Goal: Task Accomplishment & Management: Use online tool/utility

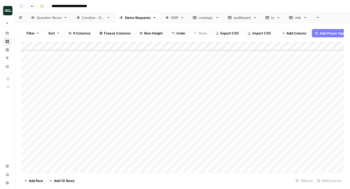
scroll to position [527, 0]
click at [62, 144] on div "Add Column" at bounding box center [182, 106] width 322 height 130
click at [88, 146] on div "Add Column" at bounding box center [182, 106] width 322 height 130
click at [84, 145] on div "Add Column" at bounding box center [182, 106] width 322 height 130
drag, startPoint x: 84, startPoint y: 145, endPoint x: 46, endPoint y: 145, distance: 38.6
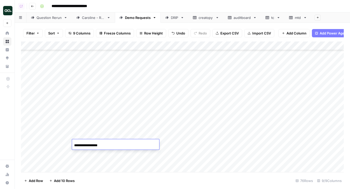
click at [46, 145] on body "**********" at bounding box center [175, 94] width 350 height 189
click at [113, 143] on input "**********" at bounding box center [115, 145] width 83 height 6
type input "**********"
click at [136, 135] on div "Add Column" at bounding box center [182, 106] width 322 height 130
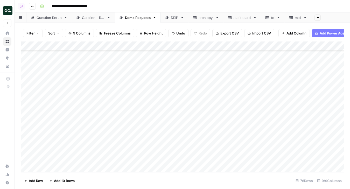
drag, startPoint x: 158, startPoint y: 110, endPoint x: 155, endPoint y: 158, distance: 47.7
click at [155, 158] on div "Add Column" at bounding box center [182, 106] width 322 height 130
click at [50, 124] on div "Add Column" at bounding box center [182, 106] width 322 height 130
click at [85, 125] on div "Add Column" at bounding box center [182, 106] width 322 height 130
click at [82, 126] on div "Add Column" at bounding box center [182, 106] width 322 height 130
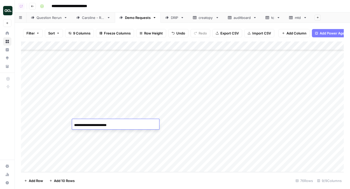
drag, startPoint x: 95, startPoint y: 125, endPoint x: 58, endPoint y: 123, distance: 37.3
click at [58, 123] on body "**********" at bounding box center [175, 94] width 350 height 189
click at [124, 122] on input "**********" at bounding box center [115, 125] width 83 height 6
type input "**********"
click at [57, 132] on div "Add Column" at bounding box center [182, 106] width 322 height 130
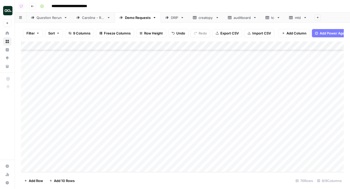
click at [81, 132] on div "Add Column" at bounding box center [182, 106] width 322 height 130
click at [83, 133] on div "Add Column" at bounding box center [182, 106] width 322 height 130
drag, startPoint x: 94, startPoint y: 134, endPoint x: 45, endPoint y: 133, distance: 49.2
click at [45, 133] on body "**********" at bounding box center [175, 94] width 350 height 189
click at [104, 133] on input "**********" at bounding box center [115, 134] width 83 height 6
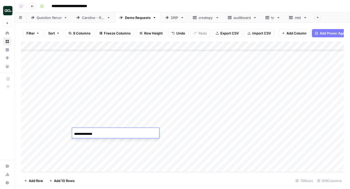
type input "**********"
click at [60, 144] on div "Add Column" at bounding box center [182, 106] width 322 height 130
click at [88, 139] on div "Add Column" at bounding box center [182, 106] width 322 height 130
click at [91, 143] on div "Add Column" at bounding box center [182, 106] width 322 height 130
drag, startPoint x: 83, startPoint y: 143, endPoint x: 57, endPoint y: 142, distance: 25.9
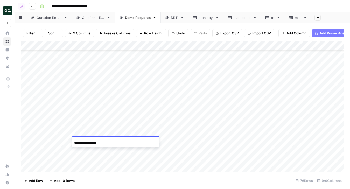
click at [57, 142] on body "**********" at bounding box center [175, 94] width 350 height 189
click at [106, 142] on input "**********" at bounding box center [115, 143] width 83 height 6
type input "*********"
click at [198, 115] on div "Add Column" at bounding box center [182, 106] width 322 height 130
click at [198, 125] on div "Add Column" at bounding box center [182, 106] width 322 height 130
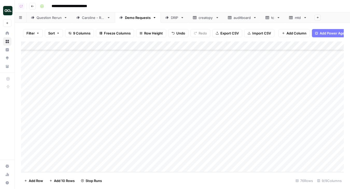
click at [198, 133] on div "Add Column" at bounding box center [182, 106] width 322 height 130
click at [198, 142] on div "Add Column" at bounding box center [182, 106] width 322 height 130
click at [226, 61] on div "Add Column" at bounding box center [182, 106] width 322 height 130
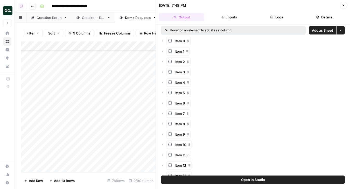
click at [319, 29] on span "Add as Sheet" at bounding box center [321, 30] width 21 height 5
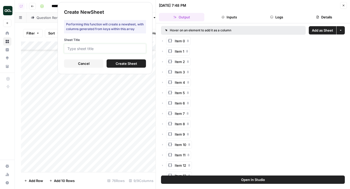
click at [141, 48] on input "Sheet Title" at bounding box center [104, 48] width 75 height 5
type input "truff"
click at [123, 64] on span "Create Sheet" at bounding box center [125, 63] width 21 height 5
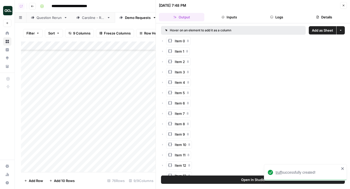
click at [279, 172] on span "truff" at bounding box center [278, 172] width 6 height 4
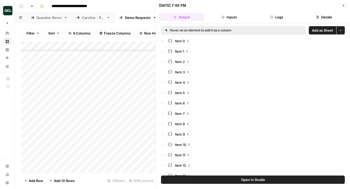
click at [342, 6] on icon "button" at bounding box center [343, 6] width 2 height 2
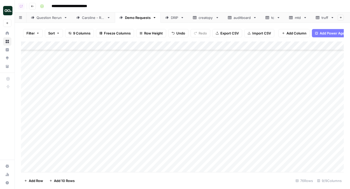
click at [58, 105] on div "Add Column" at bounding box center [182, 106] width 322 height 130
type textarea "********"
click at [58, 105] on div "Add Column" at bounding box center [182, 106] width 322 height 130
click at [57, 105] on div "Add Column" at bounding box center [182, 106] width 322 height 130
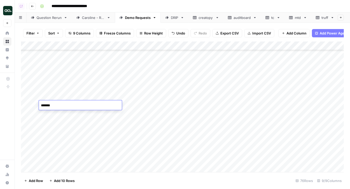
type textarea "********"
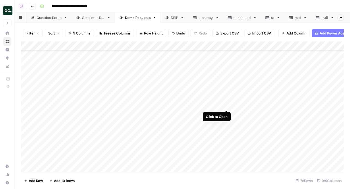
click at [226, 104] on div "Add Column" at bounding box center [182, 106] width 322 height 130
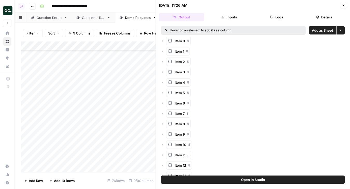
click at [314, 31] on span "Add as Sheet" at bounding box center [321, 30] width 21 height 5
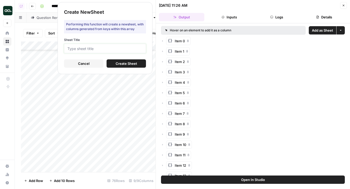
click at [129, 48] on input "Sheet Title" at bounding box center [104, 48] width 75 height 5
type input "tb"
click at [133, 63] on span "Create Sheet" at bounding box center [125, 63] width 21 height 5
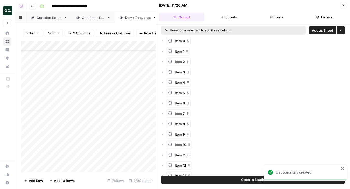
click at [276, 173] on span "tb" at bounding box center [276, 172] width 3 height 4
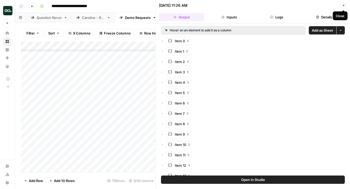
click at [344, 5] on icon "button" at bounding box center [343, 5] width 3 height 3
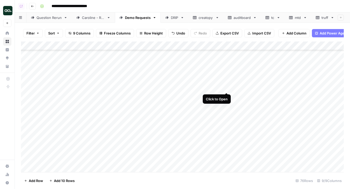
click at [226, 88] on div "Add Column" at bounding box center [182, 106] width 322 height 130
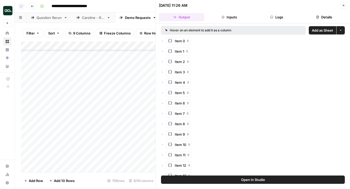
click at [321, 32] on span "Add as Sheet" at bounding box center [321, 30] width 21 height 5
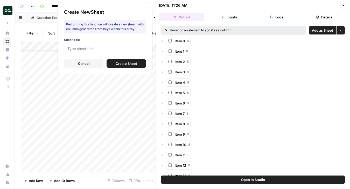
click at [127, 46] on div at bounding box center [105, 48] width 82 height 9
click at [122, 52] on div at bounding box center [105, 48] width 82 height 9
click at [118, 47] on input "Sheet Title" at bounding box center [104, 48] width 75 height 5
type input "alpine"
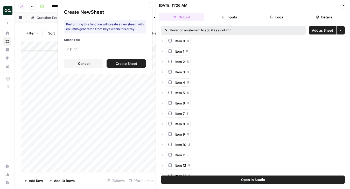
click at [124, 62] on span "Create Sheet" at bounding box center [125, 63] width 21 height 5
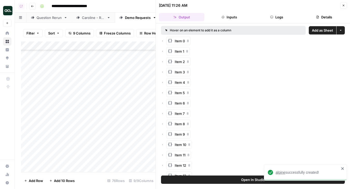
click at [281, 172] on span "alpine" at bounding box center [280, 172] width 10 height 4
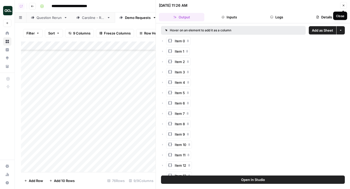
click at [343, 6] on icon "button" at bounding box center [343, 6] width 2 height 2
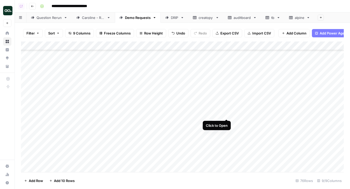
click at [226, 114] on div "Add Column" at bounding box center [182, 106] width 322 height 130
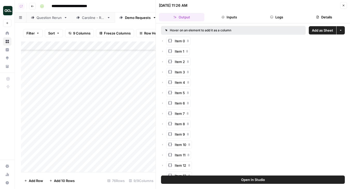
click at [316, 33] on button "Add as Sheet" at bounding box center [321, 30] width 27 height 8
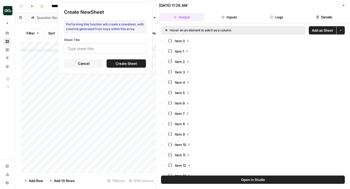
click at [130, 50] on input "Sheet Title" at bounding box center [104, 48] width 75 height 5
type input "earth"
click at [122, 62] on span "Create Sheet" at bounding box center [125, 63] width 21 height 5
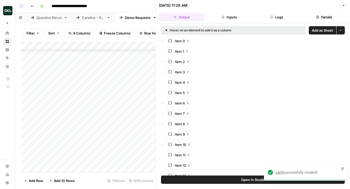
click at [278, 172] on span "earth" at bounding box center [279, 172] width 8 height 4
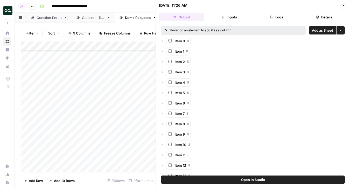
click at [342, 6] on icon "button" at bounding box center [343, 5] width 3 height 3
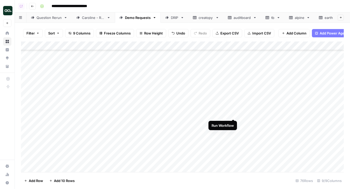
click at [233, 113] on div "Add Column" at bounding box center [182, 106] width 322 height 130
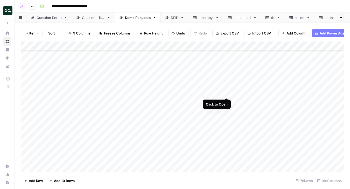
click at [226, 92] on div "Add Column" at bounding box center [182, 106] width 322 height 130
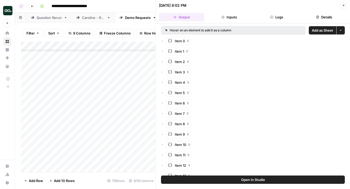
click at [324, 28] on span "Add as Sheet" at bounding box center [321, 30] width 21 height 5
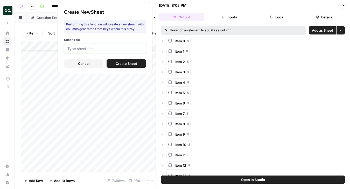
click at [120, 48] on input "Sheet Title" at bounding box center [104, 48] width 75 height 5
type input "mtd"
click at [122, 63] on span "Create Sheet" at bounding box center [125, 63] width 21 height 5
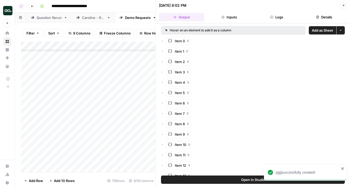
click at [278, 172] on span "mtd" at bounding box center [278, 172] width 6 height 4
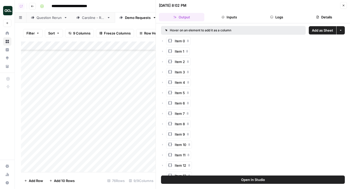
click at [342, 6] on icon "button" at bounding box center [343, 5] width 3 height 3
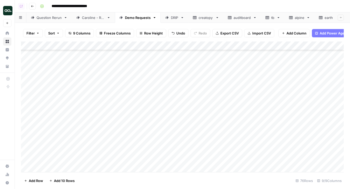
scroll to position [547, 0]
click at [226, 96] on div "Add Column" at bounding box center [182, 106] width 322 height 130
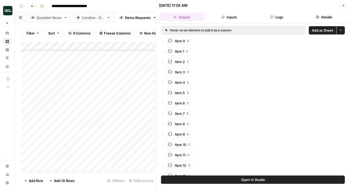
click at [319, 29] on span "Add as Sheet" at bounding box center [321, 30] width 21 height 5
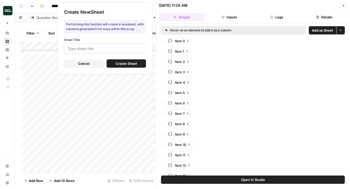
click at [129, 50] on input "Sheet Title" at bounding box center [104, 48] width 75 height 5
type input "bb"
click at [124, 62] on span "Create Sheet" at bounding box center [125, 63] width 21 height 5
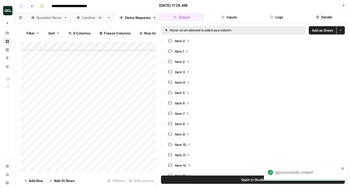
click at [277, 173] on span "bb" at bounding box center [277, 172] width 4 height 4
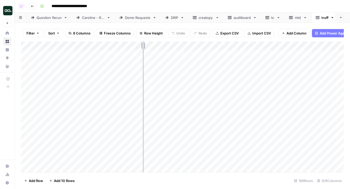
drag, startPoint x: 114, startPoint y: 45, endPoint x: 143, endPoint y: 46, distance: 29.3
click at [143, 46] on div "Add Column" at bounding box center [182, 106] width 322 height 130
click at [28, 55] on div "Add Column" at bounding box center [182, 106] width 322 height 130
click at [35, 179] on span "Delete 1 Row" at bounding box center [34, 180] width 21 height 5
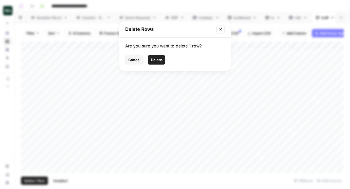
click at [154, 59] on span "Delete" at bounding box center [156, 59] width 11 height 5
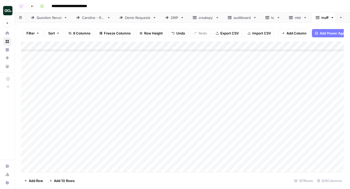
scroll to position [255, 0]
click at [28, 98] on div "Add Column" at bounding box center [182, 106] width 322 height 130
click at [28, 108] on div "Add Column" at bounding box center [182, 106] width 322 height 130
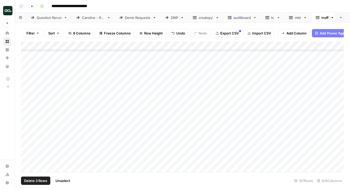
click at [29, 134] on div "Add Column" at bounding box center [182, 106] width 322 height 130
click at [28, 132] on div "Add Column" at bounding box center [182, 106] width 322 height 130
click at [28, 134] on div "Add Column" at bounding box center [182, 106] width 322 height 130
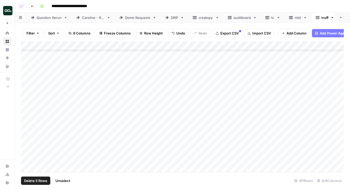
scroll to position [1180, 0]
click at [27, 142] on div "Add Column" at bounding box center [182, 106] width 322 height 130
click at [26, 149] on div "Add Column" at bounding box center [182, 106] width 322 height 130
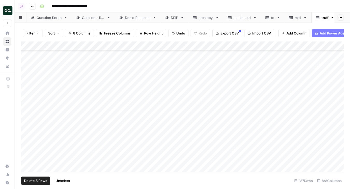
click at [26, 135] on div "Add Column" at bounding box center [182, 106] width 322 height 130
click at [26, 151] on div "Add Column" at bounding box center [182, 106] width 322 height 130
click at [26, 146] on div "Add Column" at bounding box center [182, 106] width 322 height 130
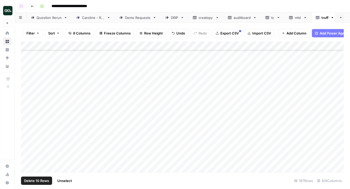
scroll to position [1533, 0]
click at [29, 180] on span "Delete 10 Rows" at bounding box center [36, 180] width 25 height 5
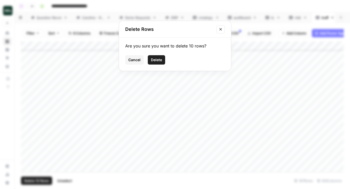
click at [153, 61] on span "Delete" at bounding box center [156, 59] width 11 height 5
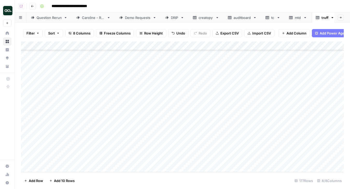
scroll to position [1445, 0]
click at [55, 44] on div "Add Column" at bounding box center [182, 106] width 322 height 130
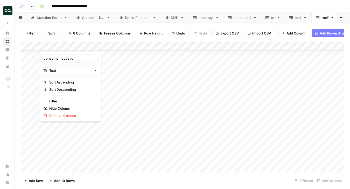
click at [58, 46] on div at bounding box center [91, 46] width 105 height 10
drag, startPoint x: 61, startPoint y: 58, endPoint x: 42, endPoint y: 57, distance: 18.1
click at [42, 57] on div "consumer_question" at bounding box center [69, 58] width 57 height 8
type input "question"
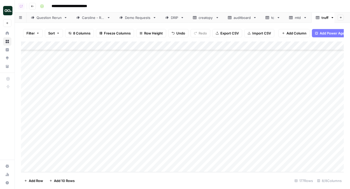
click at [226, 34] on span "Export CSV" at bounding box center [229, 33] width 18 height 5
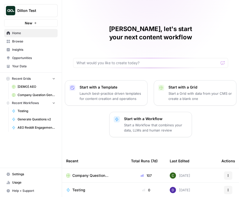
click at [30, 8] on button "Dillon Test" at bounding box center [31, 10] width 54 height 13
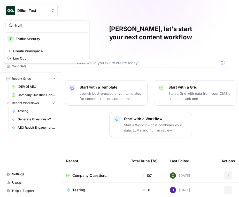
type input "truff"
click at [34, 40] on span "Truffle Security" at bounding box center [50, 38] width 68 height 5
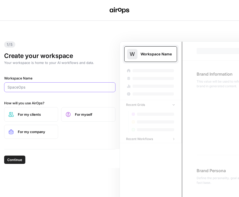
click at [38, 88] on input "Workspace Name" at bounding box center [60, 87] width 105 height 5
type input "t"
type input "TinyBird"
click at [41, 129] on span "For my company" at bounding box center [36, 131] width 36 height 5
click at [11, 161] on span "Continue" at bounding box center [14, 159] width 15 height 5
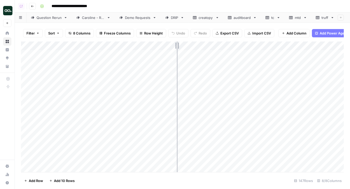
drag, startPoint x: 114, startPoint y: 47, endPoint x: 176, endPoint y: 46, distance: 61.9
click at [176, 46] on div "Add Column" at bounding box center [182, 106] width 322 height 130
drag, startPoint x: 176, startPoint y: 46, endPoint x: 144, endPoint y: 49, distance: 31.4
click at [144, 49] on div "Add Column" at bounding box center [182, 106] width 322 height 130
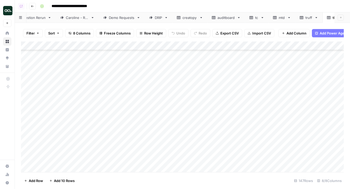
scroll to position [0, 28]
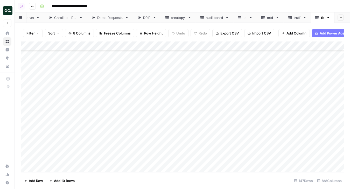
click at [250, 18] on icon at bounding box center [251, 18] width 4 height 4
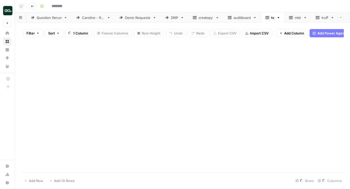
type input "**********"
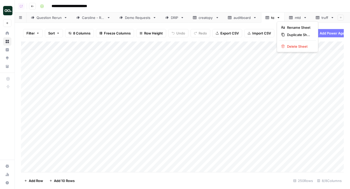
click at [279, 18] on icon "button" at bounding box center [278, 18] width 4 height 4
click at [289, 45] on span "Delete Sheet" at bounding box center [299, 46] width 25 height 5
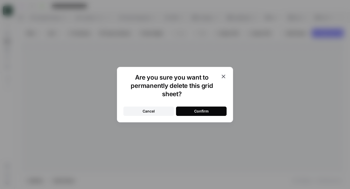
click at [207, 111] on div "Confirm" at bounding box center [201, 110] width 14 height 5
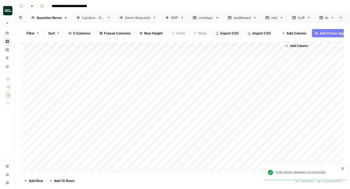
click at [279, 18] on link "mtd" at bounding box center [274, 17] width 27 height 10
click at [281, 18] on icon "button" at bounding box center [281, 18] width 4 height 4
click at [290, 46] on span "Delete Sheet" at bounding box center [302, 46] width 25 height 5
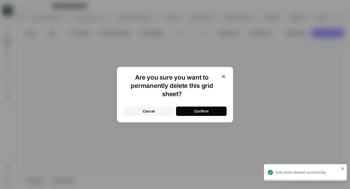
click at [215, 109] on button "Confirm" at bounding box center [201, 110] width 50 height 9
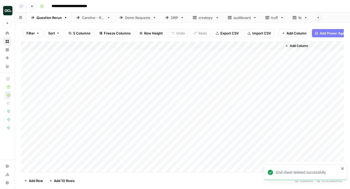
click at [282, 18] on icon at bounding box center [282, 18] width 4 height 4
click at [282, 17] on icon "button" at bounding box center [282, 17] width 2 height 1
click at [289, 46] on div "Delete Sheet" at bounding box center [301, 46] width 33 height 5
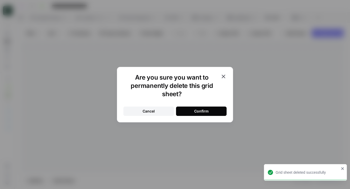
click at [215, 107] on button "Confirm" at bounding box center [201, 110] width 50 height 9
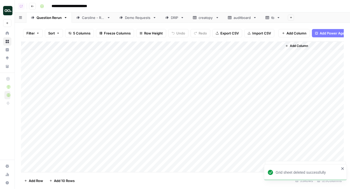
click at [255, 18] on icon at bounding box center [255, 18] width 4 height 4
click at [270, 17] on div "tb" at bounding box center [269, 17] width 9 height 5
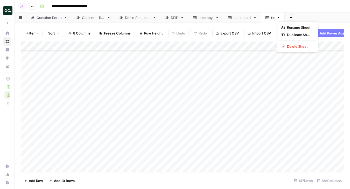
click at [279, 18] on icon "button" at bounding box center [278, 18] width 4 height 4
click at [296, 9] on div "**********" at bounding box center [191, 6] width 307 height 8
click at [101, 43] on div "Add Column" at bounding box center [182, 106] width 322 height 130
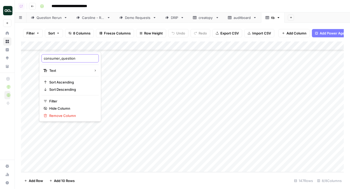
drag, startPoint x: 61, startPoint y: 58, endPoint x: 40, endPoint y: 57, distance: 21.8
click at [40, 57] on div "consumer_question Text Sort Ascending Sort Descending Filter Hide Column Remove…" at bounding box center [70, 87] width 62 height 70
type input "question"
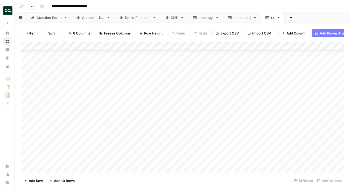
click at [222, 35] on span "Export CSV" at bounding box center [229, 33] width 18 height 5
drag, startPoint x: 114, startPoint y: 45, endPoint x: 159, endPoint y: 45, distance: 45.6
click at [160, 45] on div "Add Column" at bounding box center [182, 106] width 322 height 130
click at [74, 47] on div "Add Column" at bounding box center [182, 106] width 322 height 130
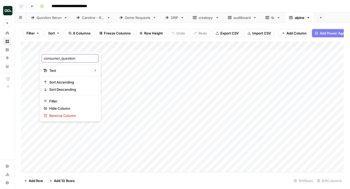
drag, startPoint x: 61, startPoint y: 58, endPoint x: 25, endPoint y: 57, distance: 36.3
click at [25, 57] on body "**********" at bounding box center [175, 94] width 350 height 189
drag, startPoint x: 44, startPoint y: 57, endPoint x: 61, endPoint y: 57, distance: 17.1
click at [61, 57] on input "consumer_question" at bounding box center [70, 58] width 53 height 5
type input "question"
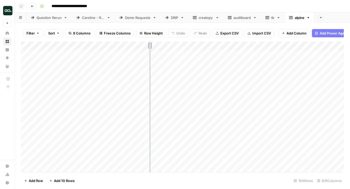
drag, startPoint x: 160, startPoint y: 44, endPoint x: 148, endPoint y: 43, distance: 11.4
click at [148, 43] on div "Add Column" at bounding box center [182, 106] width 322 height 130
click at [28, 109] on div "Add Column" at bounding box center [182, 106] width 322 height 130
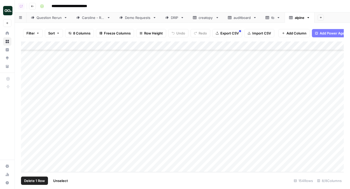
click at [32, 180] on span "Delete 1 Row" at bounding box center [34, 180] width 21 height 5
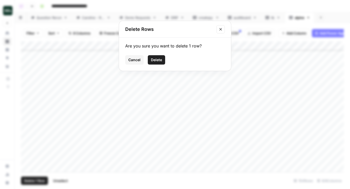
click at [155, 62] on span "Delete" at bounding box center [156, 59] width 11 height 5
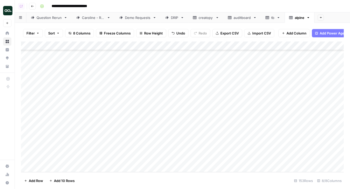
scroll to position [1233, 0]
click at [230, 33] on span "Export CSV" at bounding box center [229, 33] width 18 height 5
click at [72, 43] on div "Add Column" at bounding box center [182, 106] width 322 height 130
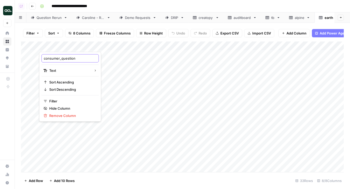
drag, startPoint x: 62, startPoint y: 59, endPoint x: 17, endPoint y: 52, distance: 45.5
click at [17, 52] on body "**********" at bounding box center [175, 94] width 350 height 189
drag, startPoint x: 44, startPoint y: 58, endPoint x: 61, endPoint y: 59, distance: 17.1
click at [61, 59] on input "consumer_question" at bounding box center [70, 58] width 53 height 5
type input "question"
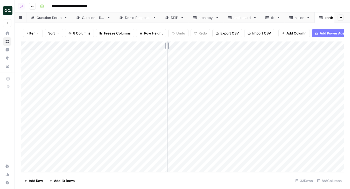
drag, startPoint x: 114, startPoint y: 46, endPoint x: 166, endPoint y: 46, distance: 52.8
click at [166, 47] on div "Add Column" at bounding box center [182, 106] width 322 height 130
drag, startPoint x: 166, startPoint y: 46, endPoint x: 154, endPoint y: 46, distance: 12.2
click at [154, 46] on div "Add Column" at bounding box center [182, 106] width 322 height 130
click at [231, 32] on span "Export CSV" at bounding box center [229, 33] width 18 height 5
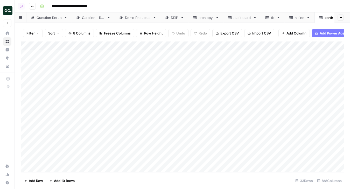
scroll to position [0, 9]
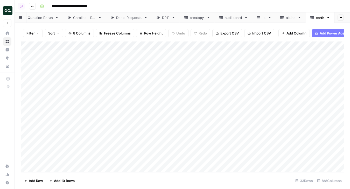
click at [328, 16] on icon "button" at bounding box center [328, 18] width 4 height 4
click at [312, 46] on span "Delete Sheet" at bounding box center [310, 46] width 25 height 5
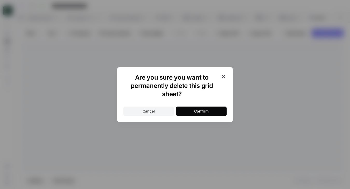
click at [214, 107] on button "Confirm" at bounding box center [201, 110] width 50 height 9
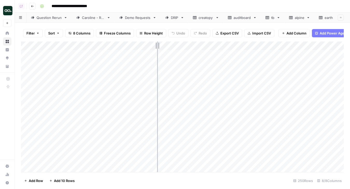
drag, startPoint x: 113, startPoint y: 44, endPoint x: 156, endPoint y: 43, distance: 42.7
click at [157, 44] on div "Add Column" at bounding box center [182, 106] width 322 height 130
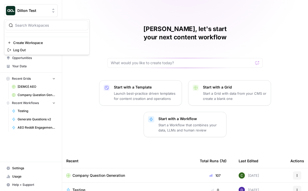
click at [29, 11] on span "Dillon Test" at bounding box center [32, 10] width 31 height 5
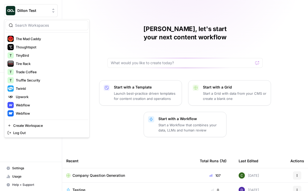
scroll to position [807, 0]
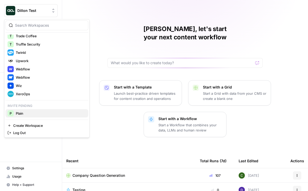
click at [30, 116] on div "P Plain" at bounding box center [47, 113] width 79 height 6
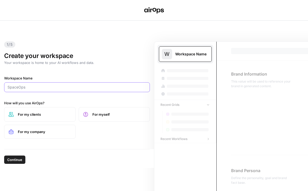
click at [32, 88] on input "Workspace Name" at bounding box center [77, 87] width 139 height 5
type input "BrowserBase"
click at [35, 130] on span "For my company" at bounding box center [44, 131] width 53 height 5
click at [17, 158] on span "Continue" at bounding box center [14, 159] width 15 height 5
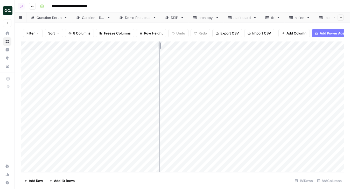
drag, startPoint x: 113, startPoint y: 46, endPoint x: 159, endPoint y: 46, distance: 45.3
click at [159, 46] on div "Add Column" at bounding box center [182, 106] width 322 height 130
drag, startPoint x: 158, startPoint y: 46, endPoint x: 154, endPoint y: 46, distance: 4.1
click at [154, 46] on div "Add Column" at bounding box center [182, 106] width 322 height 130
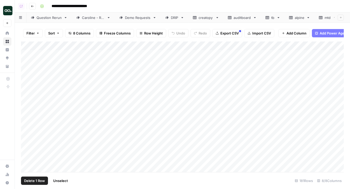
click at [28, 71] on div "Add Column" at bounding box center [182, 106] width 322 height 130
click at [29, 122] on div "Add Column" at bounding box center [182, 106] width 322 height 130
click at [26, 128] on div "Add Column" at bounding box center [182, 106] width 322 height 130
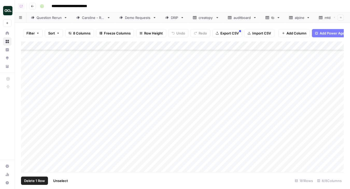
scroll to position [0, 0]
click at [26, 72] on div "Add Column" at bounding box center [182, 106] width 322 height 130
click at [69, 43] on div "Add Column" at bounding box center [182, 106] width 322 height 130
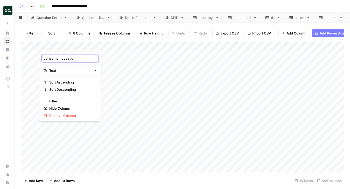
drag, startPoint x: 61, startPoint y: 57, endPoint x: 29, endPoint y: 58, distance: 32.4
click at [29, 58] on body "**********" at bounding box center [175, 94] width 350 height 189
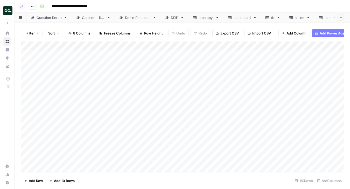
drag, startPoint x: 43, startPoint y: 57, endPoint x: 55, endPoint y: 57, distance: 11.7
click at [55, 46] on div "Add Column" at bounding box center [182, 106] width 322 height 130
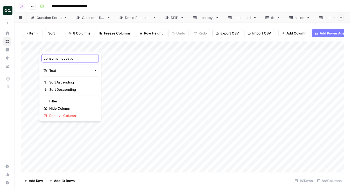
drag, startPoint x: 44, startPoint y: 59, endPoint x: 61, endPoint y: 59, distance: 16.8
click at [61, 59] on input "consumer_question" at bounding box center [70, 58] width 53 height 5
type input "question"
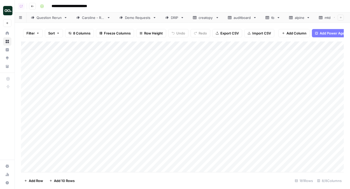
click at [234, 32] on span "Export CSV" at bounding box center [229, 33] width 18 height 5
